Goal: Subscribe to service/newsletter

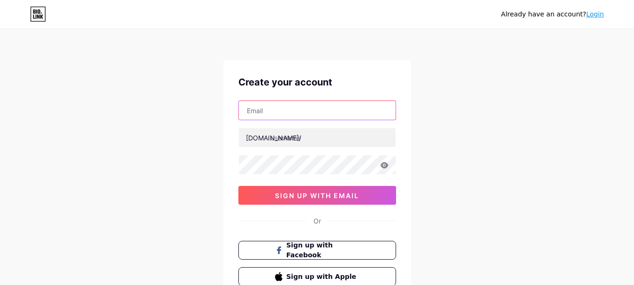
click at [289, 109] on input "text" at bounding box center [317, 110] width 157 height 19
type input "[EMAIL_ADDRESS][DOMAIN_NAME]"
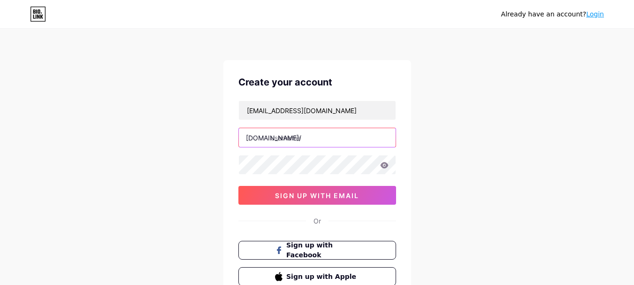
click at [302, 138] on input "text" at bounding box center [317, 137] width 157 height 19
type input "eisku"
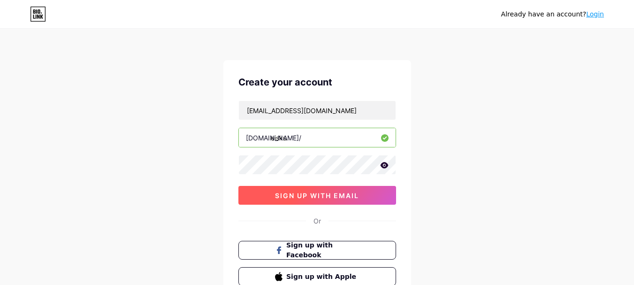
click at [296, 193] on span "sign up with email" at bounding box center [317, 196] width 84 height 8
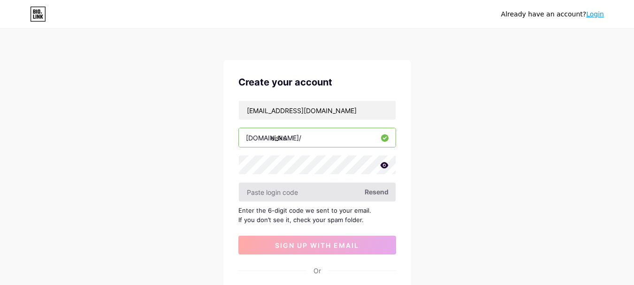
click at [337, 185] on input "text" at bounding box center [317, 192] width 157 height 19
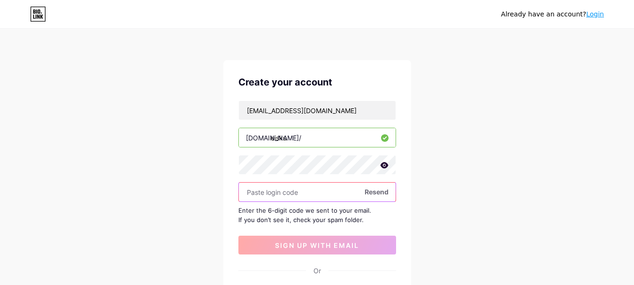
paste input "710506"
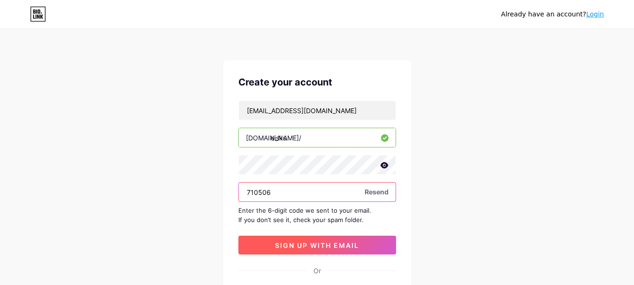
type input "710506"
click at [316, 252] on button "sign up with email" at bounding box center [318, 245] width 158 height 19
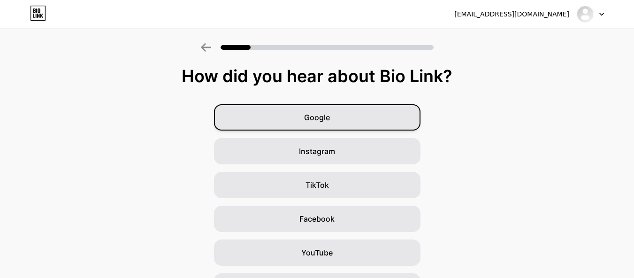
click at [338, 121] on div "Google" at bounding box center [317, 117] width 207 height 26
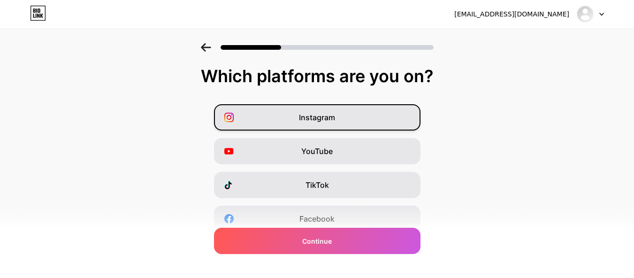
click at [366, 123] on div "Instagram" at bounding box center [317, 117] width 207 height 26
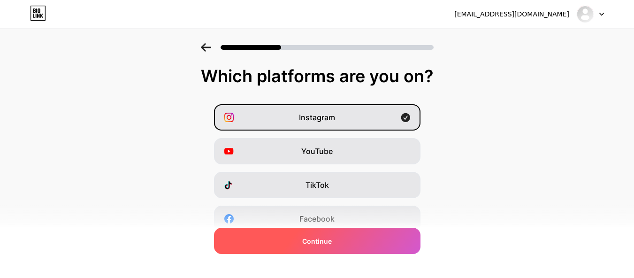
click at [346, 242] on div "Continue" at bounding box center [317, 241] width 207 height 26
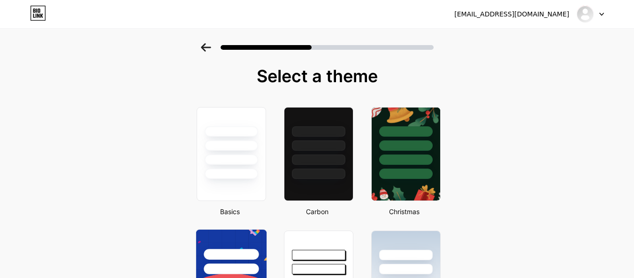
click at [251, 259] on div at bounding box center [231, 254] width 55 height 11
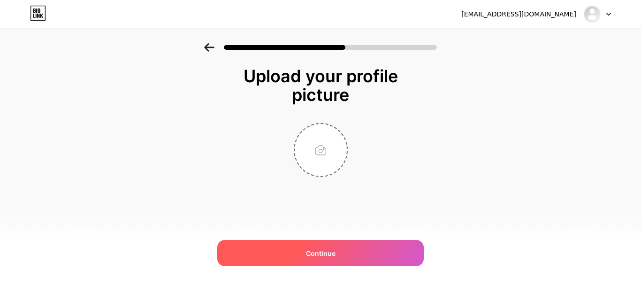
click at [329, 252] on span "Continue" at bounding box center [321, 253] width 30 height 10
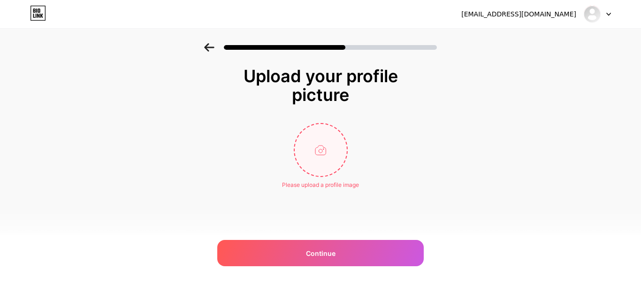
click at [337, 151] on input "file" at bounding box center [321, 150] width 52 height 52
click at [330, 150] on input "file" at bounding box center [321, 150] width 52 height 52
type input "C:\fakepath\31c0_g.png"
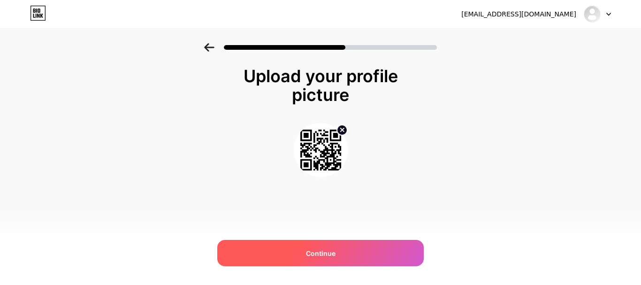
click at [332, 247] on div "Continue" at bounding box center [320, 253] width 207 height 26
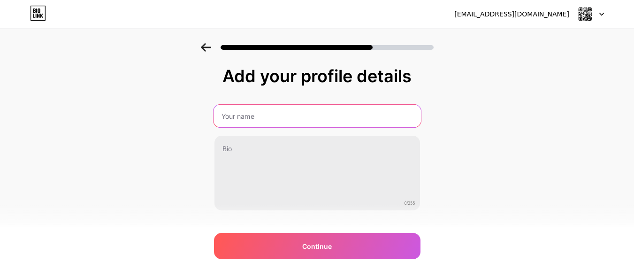
click at [308, 114] on input "text" at bounding box center [317, 116] width 208 height 23
type input "[PERSON_NAME]"
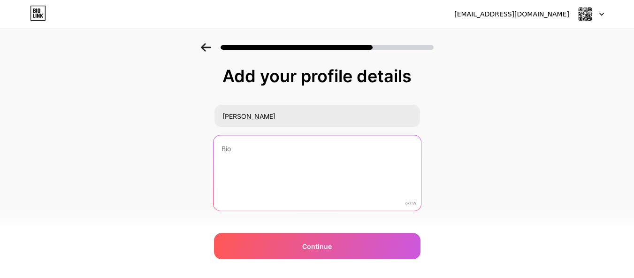
click at [283, 154] on textarea at bounding box center [317, 173] width 208 height 77
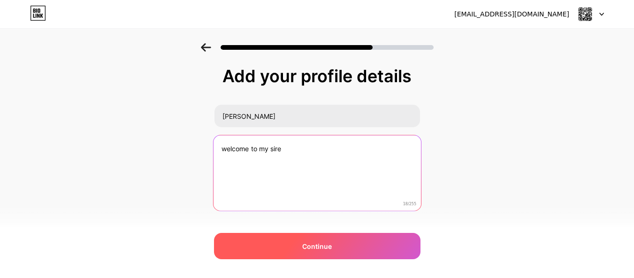
type textarea "welcome to my sire"
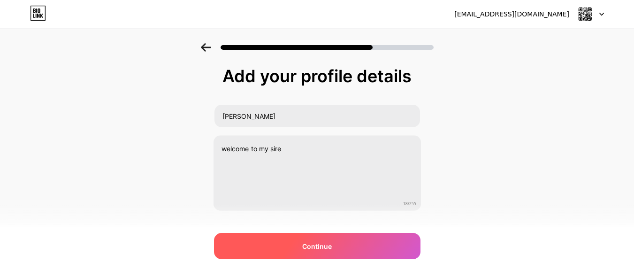
click at [319, 245] on span "Continue" at bounding box center [317, 246] width 30 height 10
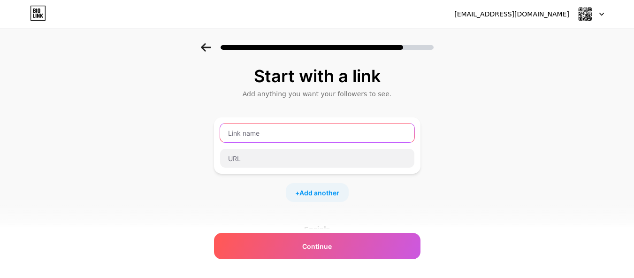
click at [310, 130] on input "text" at bounding box center [317, 132] width 194 height 19
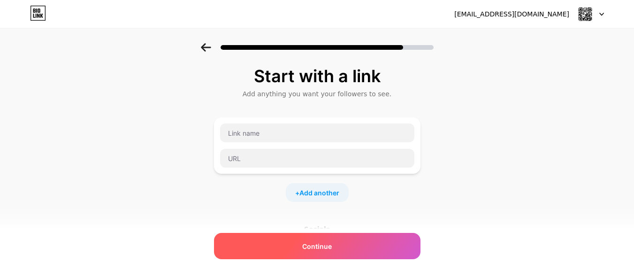
click at [310, 251] on span "Continue" at bounding box center [317, 246] width 30 height 10
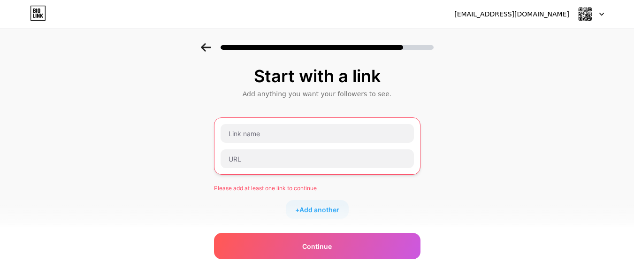
click at [314, 209] on span "Add another" at bounding box center [320, 210] width 40 height 10
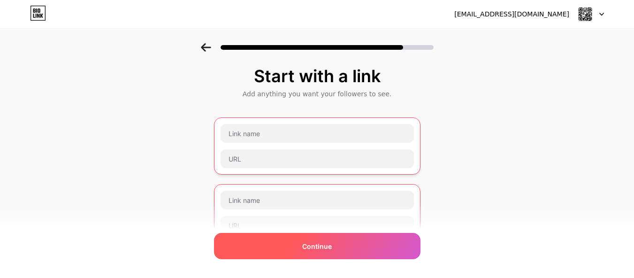
click at [318, 240] on div "Continue" at bounding box center [317, 246] width 207 height 26
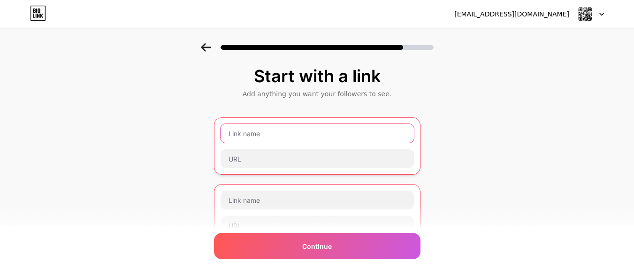
click at [274, 132] on input "text" at bounding box center [317, 133] width 193 height 19
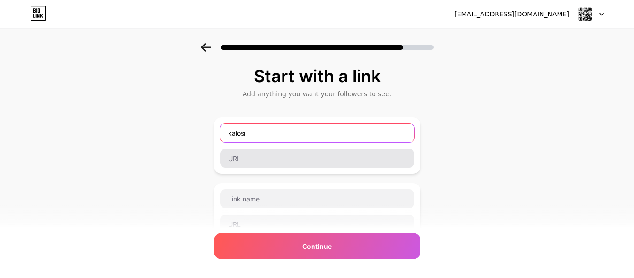
type input "kalosi"
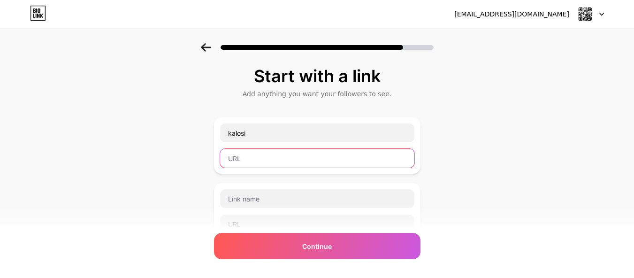
click at [268, 154] on input "text" at bounding box center [317, 158] width 194 height 19
click at [276, 158] on input "[URL]" at bounding box center [317, 158] width 194 height 19
click at [280, 158] on input "[URL]" at bounding box center [317, 158] width 194 height 19
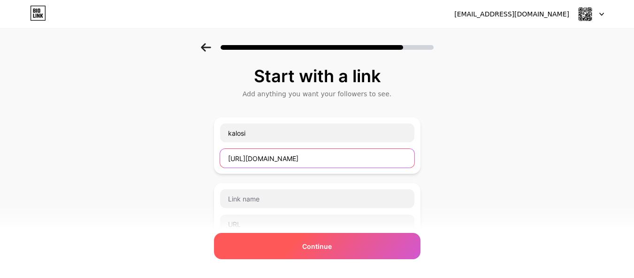
type input "[URL][DOMAIN_NAME]"
click at [304, 248] on div "Continue" at bounding box center [317, 246] width 207 height 26
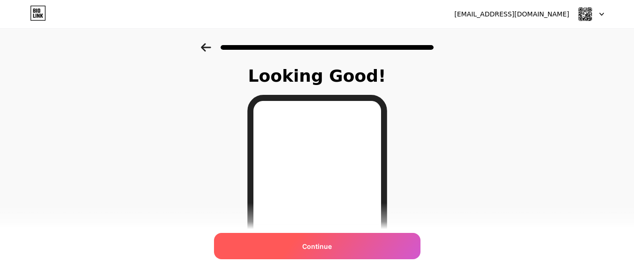
click at [319, 245] on span "Continue" at bounding box center [317, 246] width 30 height 10
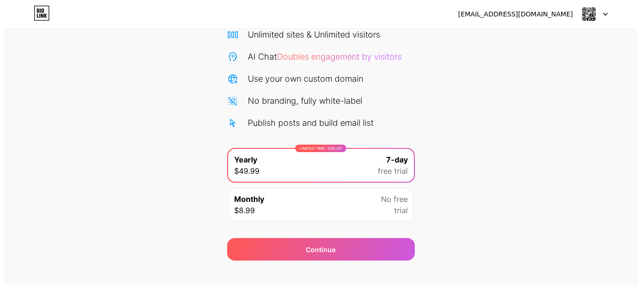
scroll to position [89, 0]
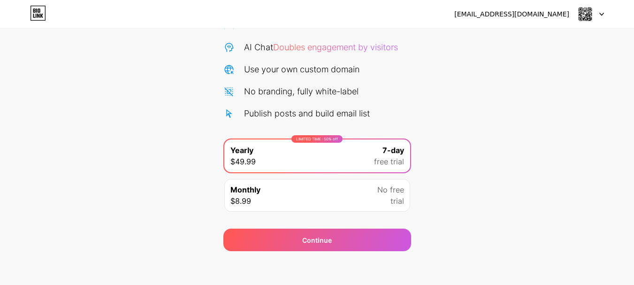
click at [346, 200] on div "Monthly $8.99 No free trial" at bounding box center [317, 195] width 186 height 33
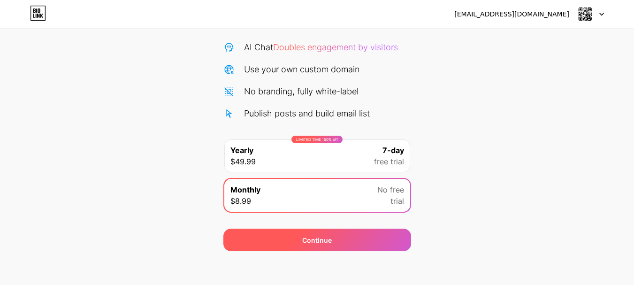
click at [311, 251] on div "Continue" at bounding box center [318, 240] width 188 height 23
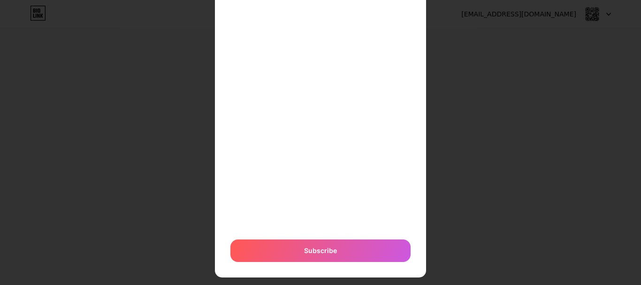
scroll to position [241, 0]
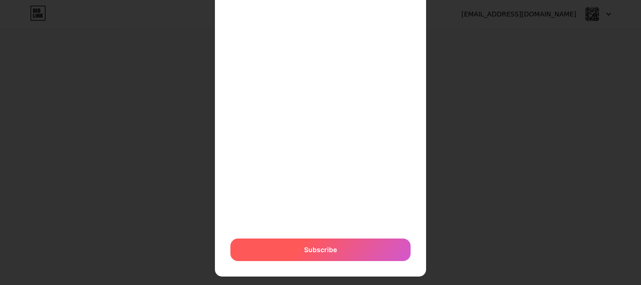
click at [304, 253] on span "Subscribe" at bounding box center [320, 250] width 33 height 10
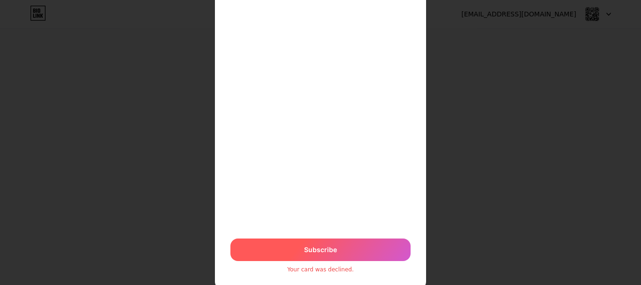
click at [315, 258] on div "Subscribe" at bounding box center [321, 250] width 180 height 23
click at [336, 251] on div "Subscribe" at bounding box center [321, 250] width 180 height 23
click at [315, 247] on span "Subscribe" at bounding box center [320, 250] width 33 height 10
click at [304, 251] on span "Subscribe" at bounding box center [320, 250] width 33 height 10
click at [311, 244] on div "Subscribe" at bounding box center [321, 250] width 180 height 23
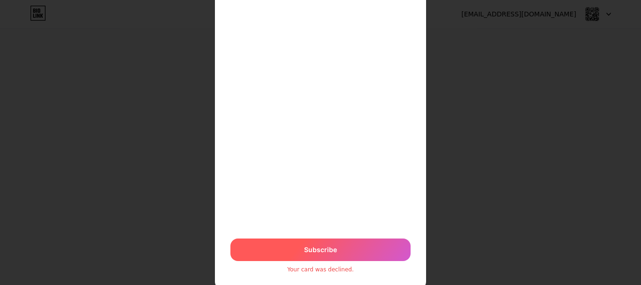
click at [319, 254] on span "Subscribe" at bounding box center [320, 250] width 33 height 10
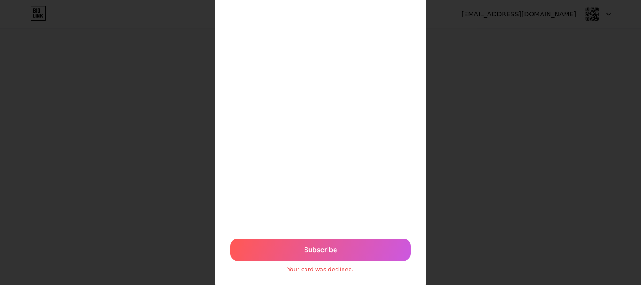
click at [476, 85] on div "$8.99 per month Or Subscribe Your card was declined." at bounding box center [320, 34] width 641 height 551
